Goal: Information Seeking & Learning: Check status

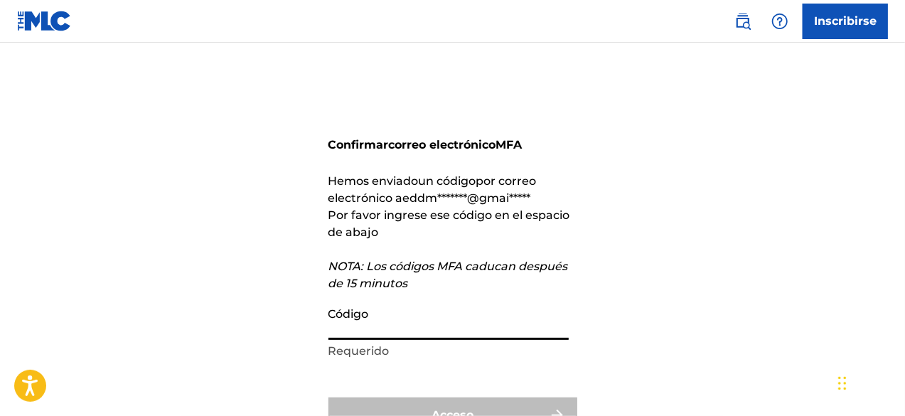
paste input "798993"
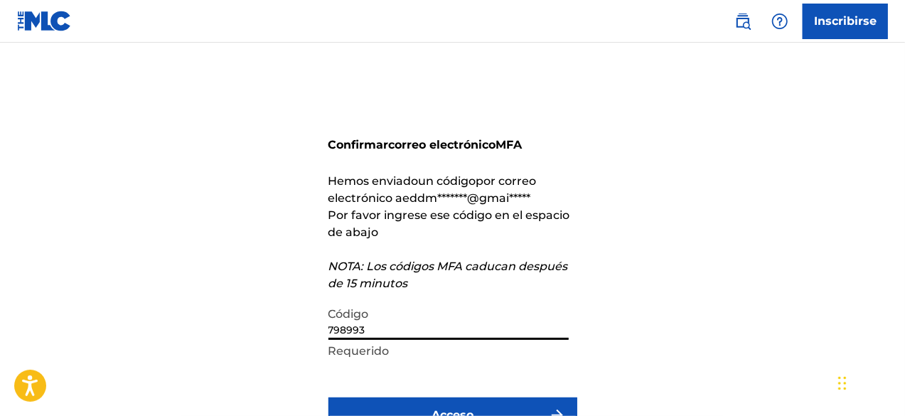
type input "798993"
click at [493, 405] on button "Acceso" at bounding box center [452, 415] width 249 height 36
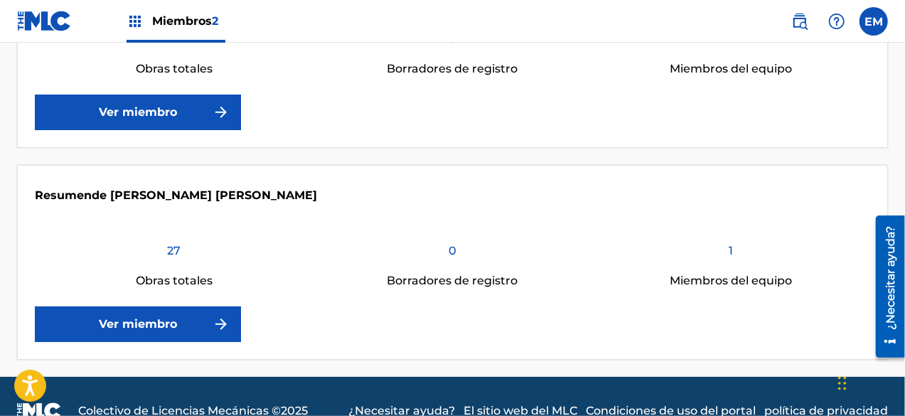
scroll to position [446, 0]
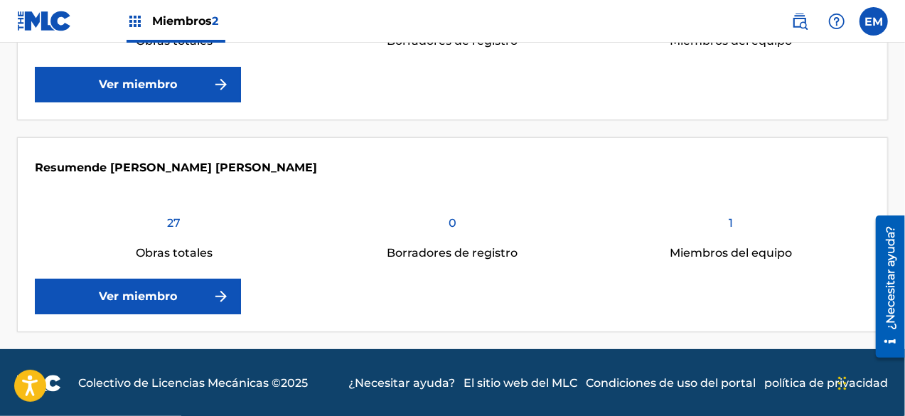
click at [162, 298] on font "Ver miembro" at bounding box center [138, 296] width 78 height 14
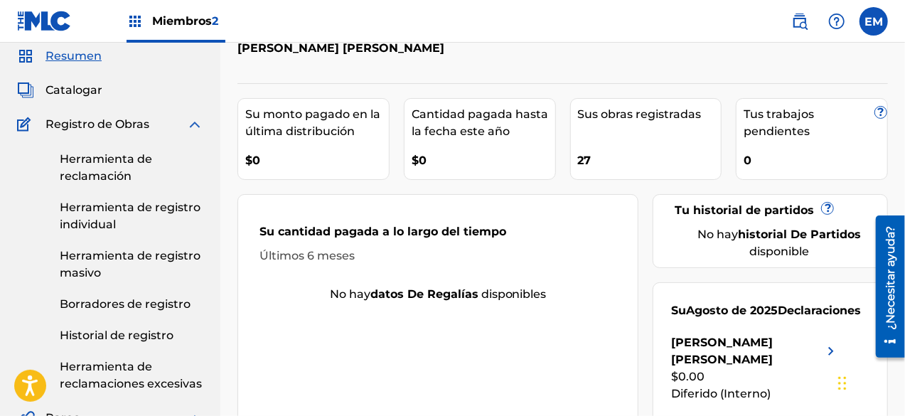
scroll to position [142, 0]
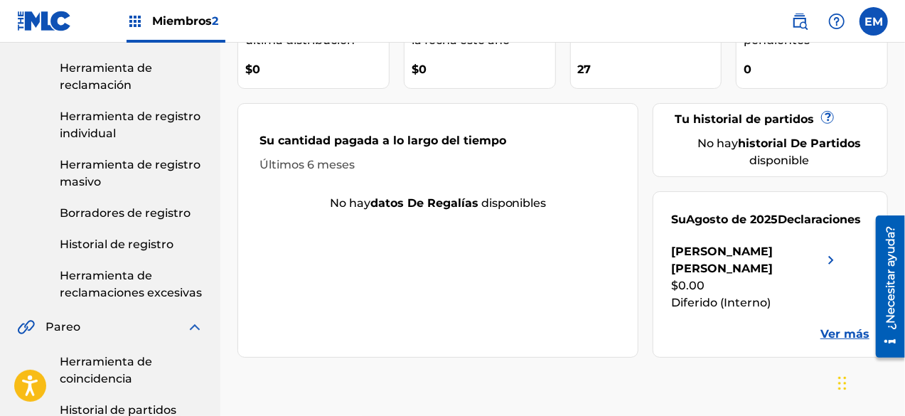
click at [858, 327] on font "Ver más" at bounding box center [844, 334] width 49 height 14
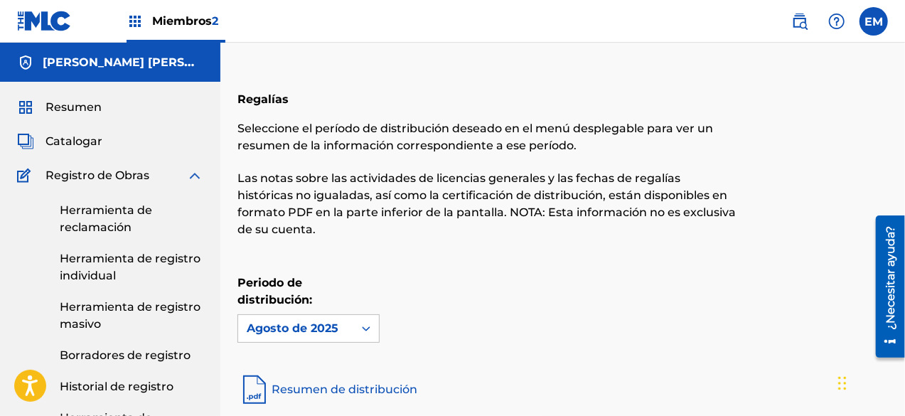
click at [195, 16] on font "Miembros" at bounding box center [182, 21] width 60 height 14
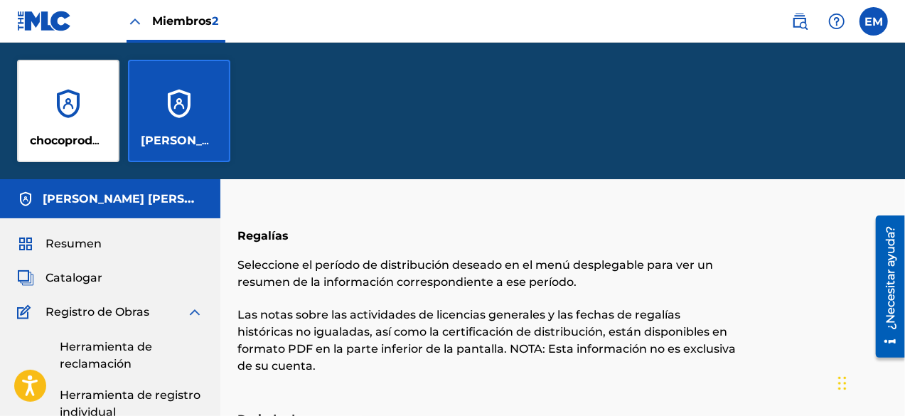
click at [183, 106] on div "[PERSON_NAME] [PERSON_NAME]" at bounding box center [179, 111] width 102 height 102
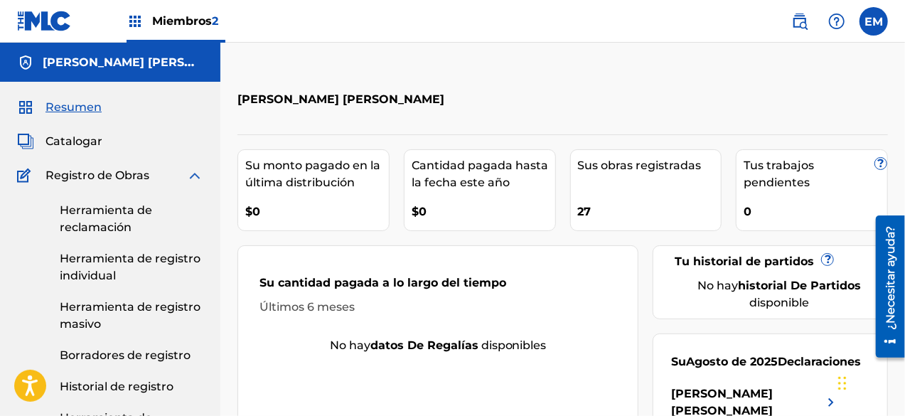
click at [190, 23] on font "Miembros" at bounding box center [182, 21] width 60 height 14
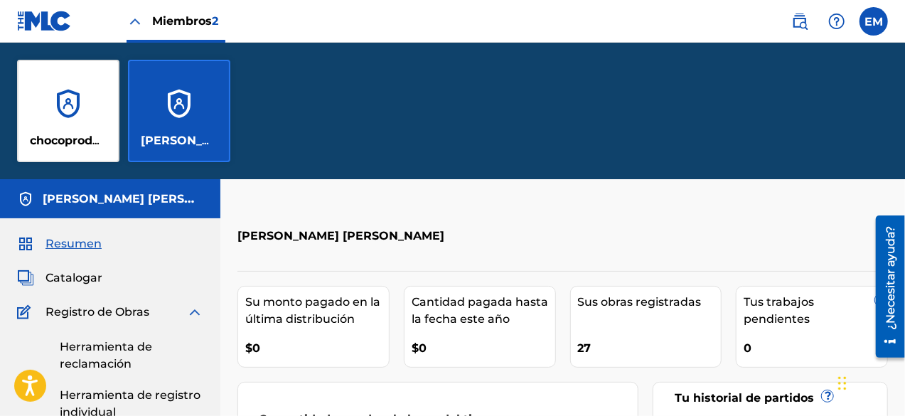
click at [80, 93] on div "chocoproductionsrd" at bounding box center [68, 111] width 102 height 102
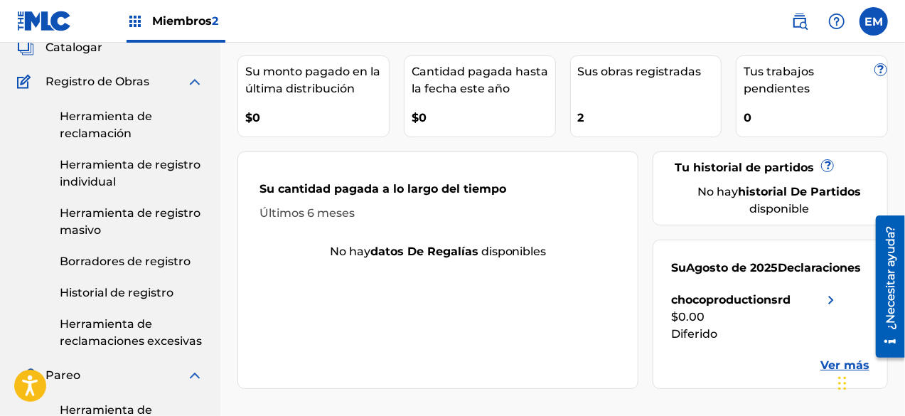
scroll to position [142, 0]
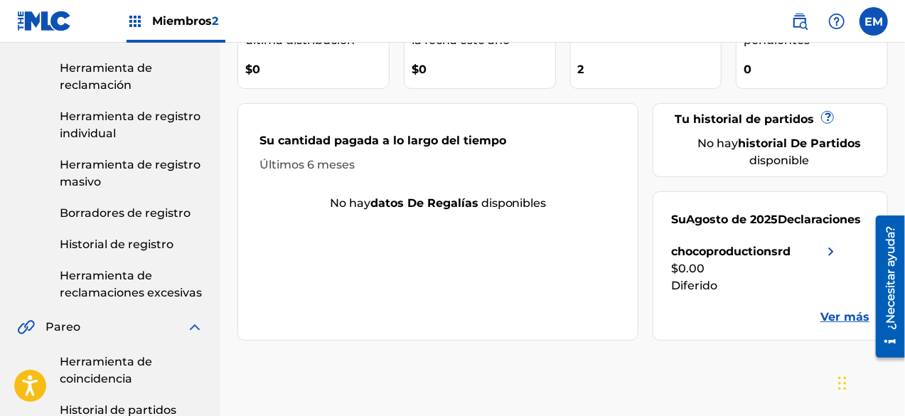
click at [854, 320] on font "Ver más" at bounding box center [844, 317] width 49 height 14
